Goal: Task Accomplishment & Management: Manage account settings

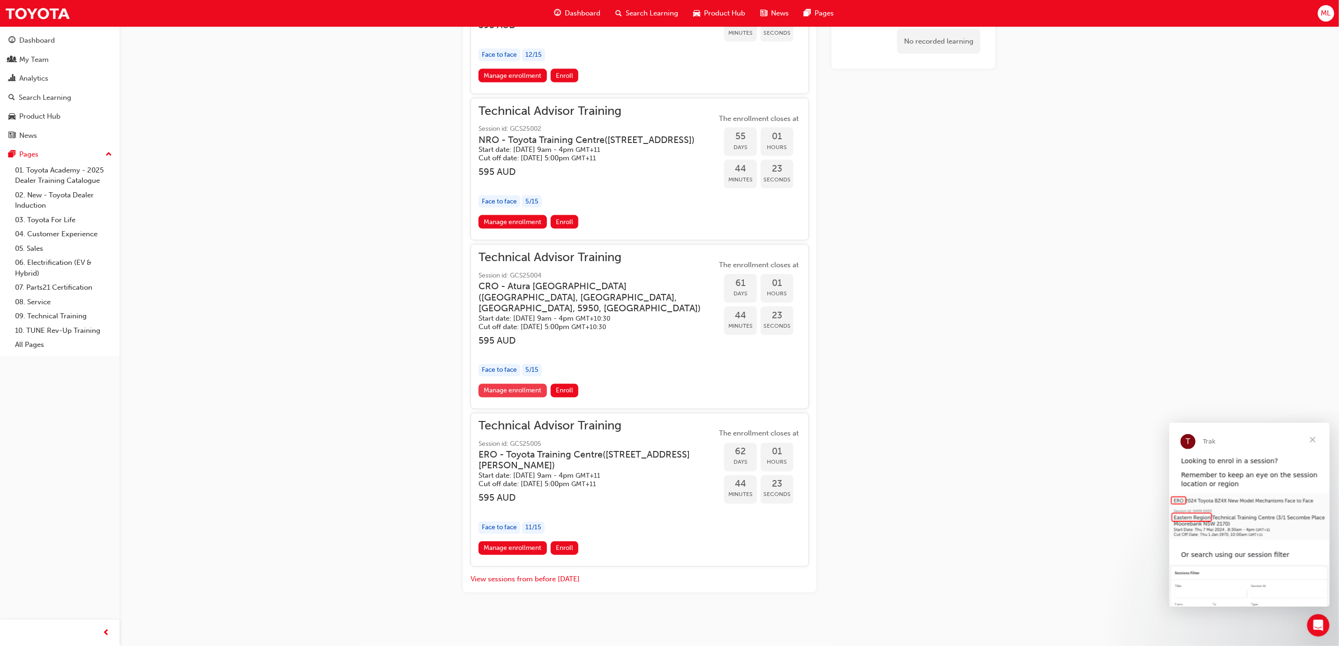
click at [508, 391] on link "Manage enrollment" at bounding box center [513, 391] width 68 height 14
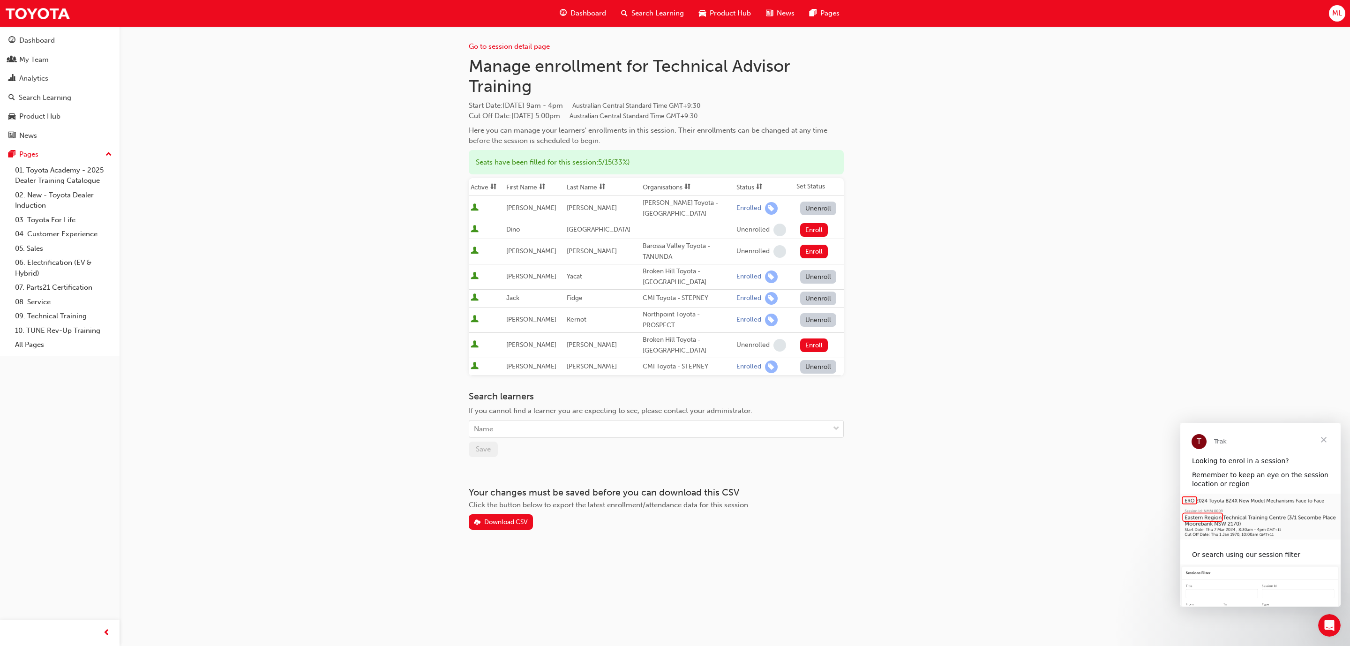
click at [1327, 439] on span "Close" at bounding box center [1324, 440] width 34 height 34
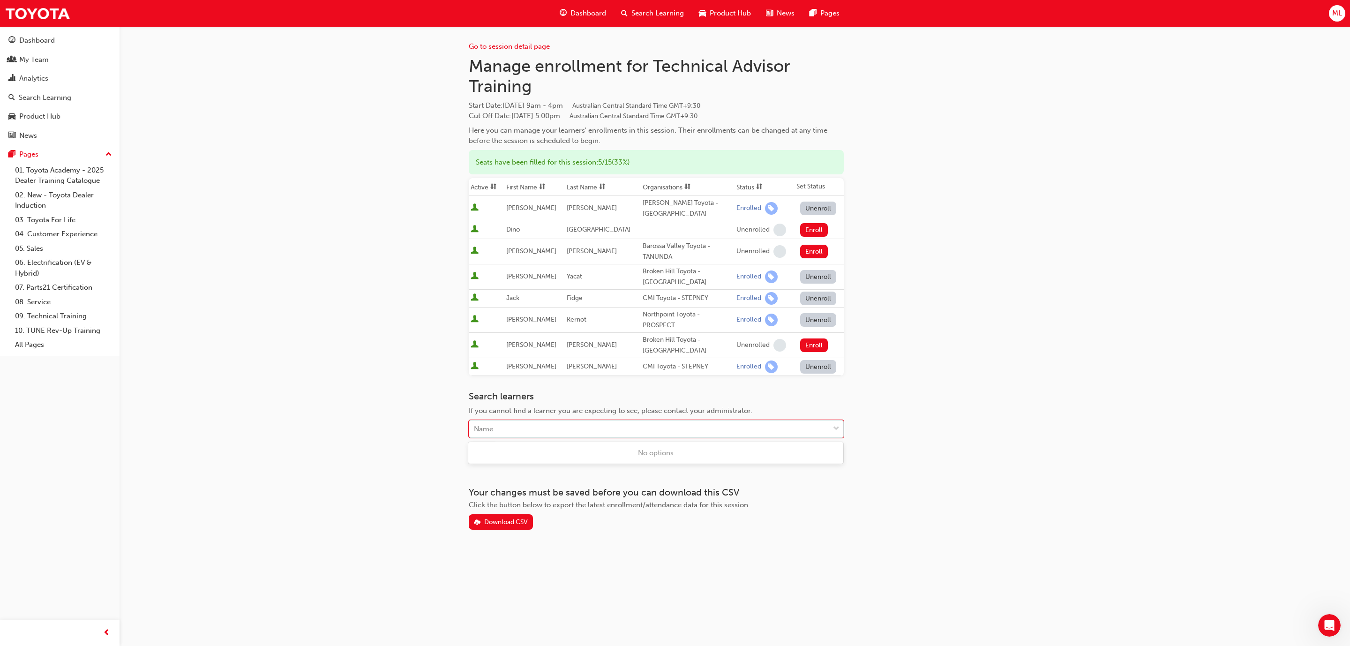
click at [506, 432] on div "Name" at bounding box center [649, 429] width 360 height 16
type input "tuck"
click at [519, 452] on span "[PERSON_NAME] - [PERSON_NAME] Toyota - PARA [GEOGRAPHIC_DATA]" at bounding box center [594, 453] width 241 height 8
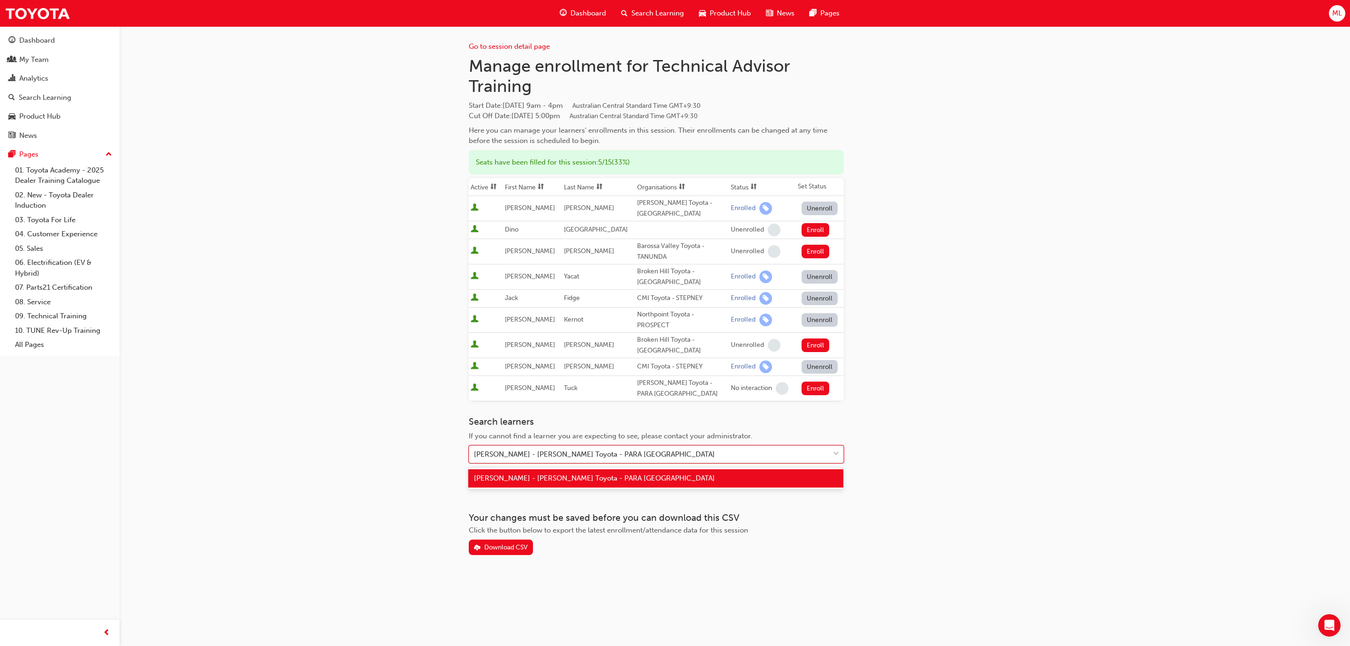
click at [704, 460] on div "[PERSON_NAME] - [PERSON_NAME] Toyota - PARA [GEOGRAPHIC_DATA]" at bounding box center [649, 454] width 360 height 16
click at [607, 481] on span "[PERSON_NAME] - [PERSON_NAME] Toyota - PARA [GEOGRAPHIC_DATA]" at bounding box center [594, 478] width 241 height 8
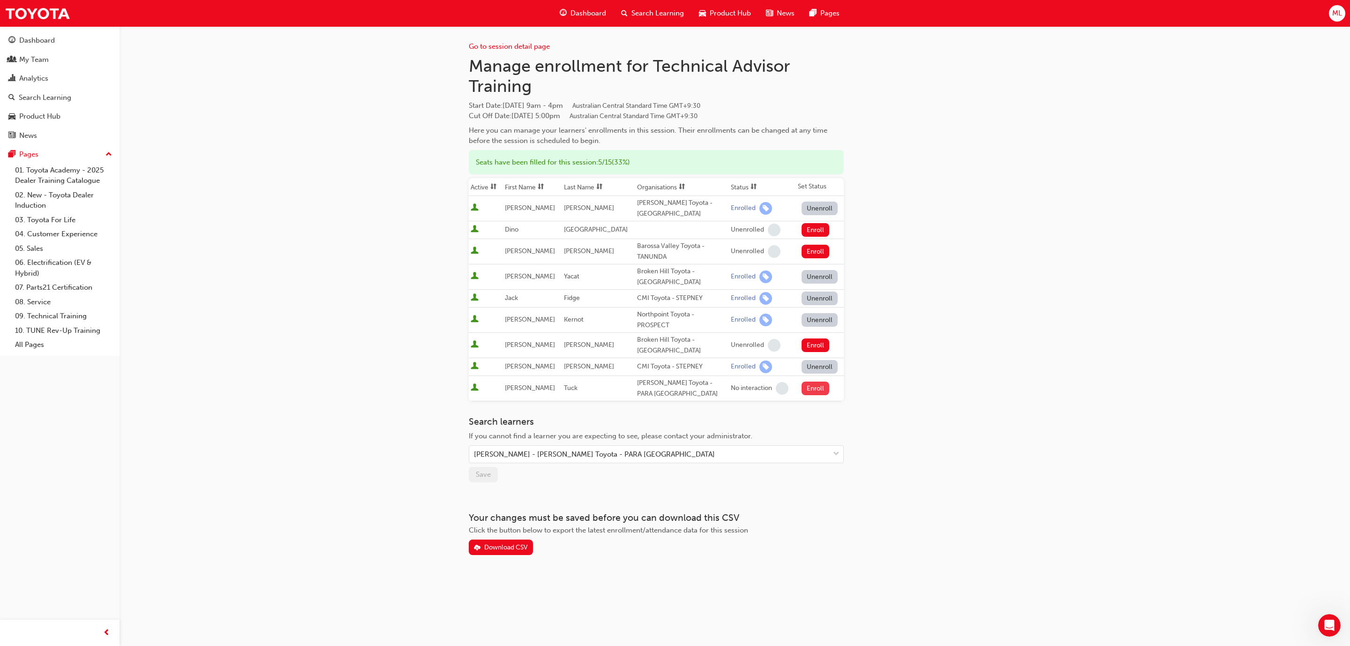
click at [805, 392] on button "Enroll" at bounding box center [816, 389] width 28 height 14
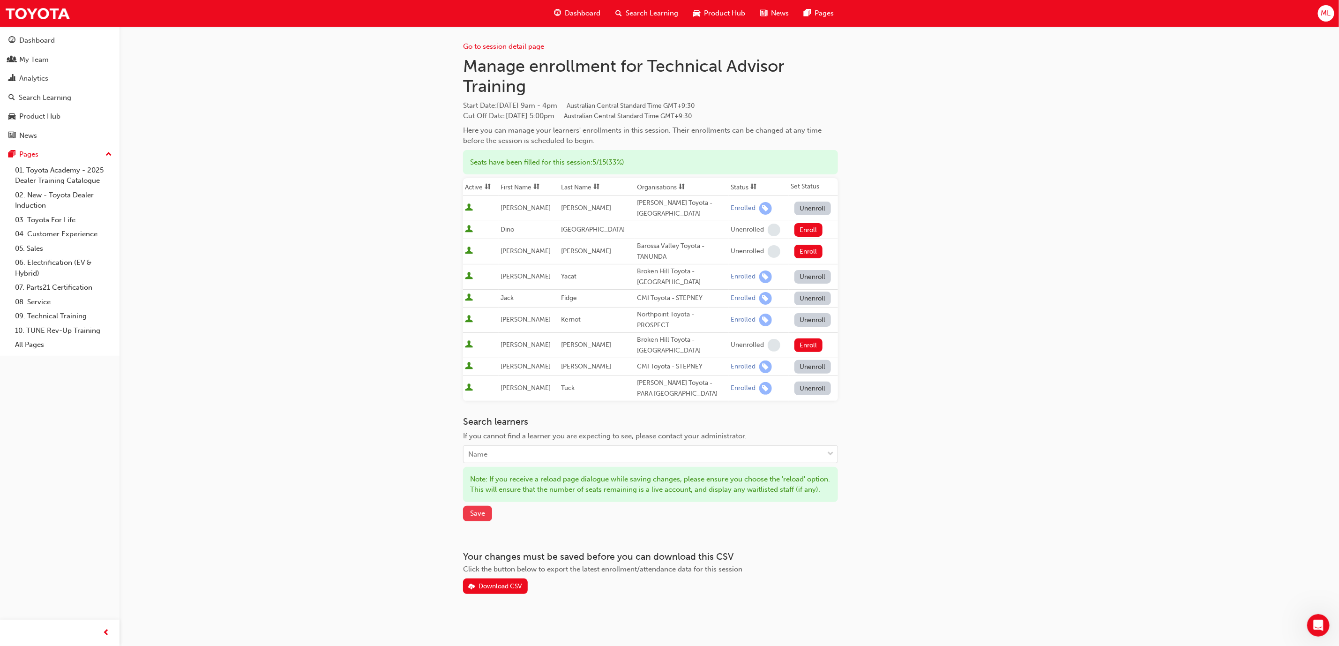
click at [484, 518] on span "Save" at bounding box center [477, 513] width 15 height 8
